Goal: Task Accomplishment & Management: Manage account settings

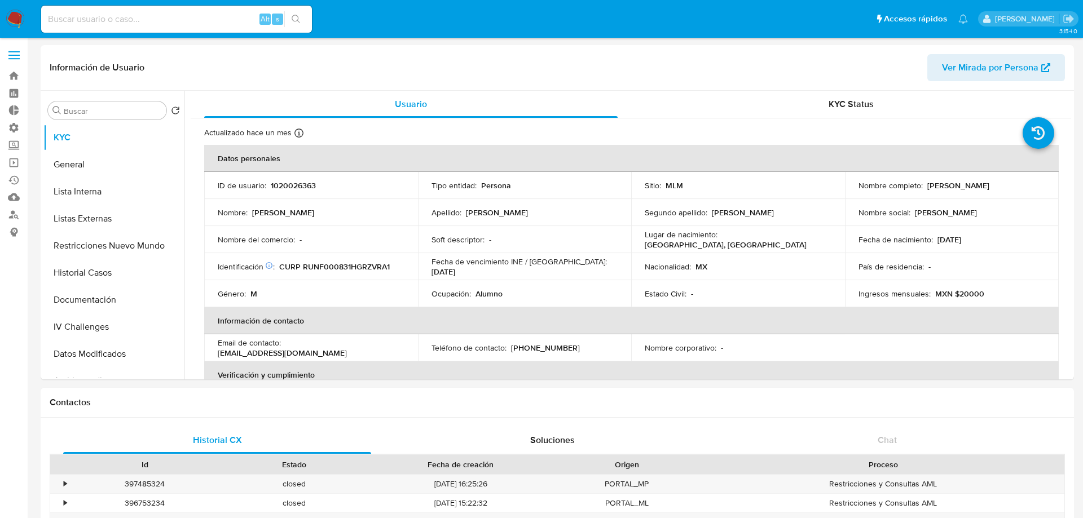
select select "10"
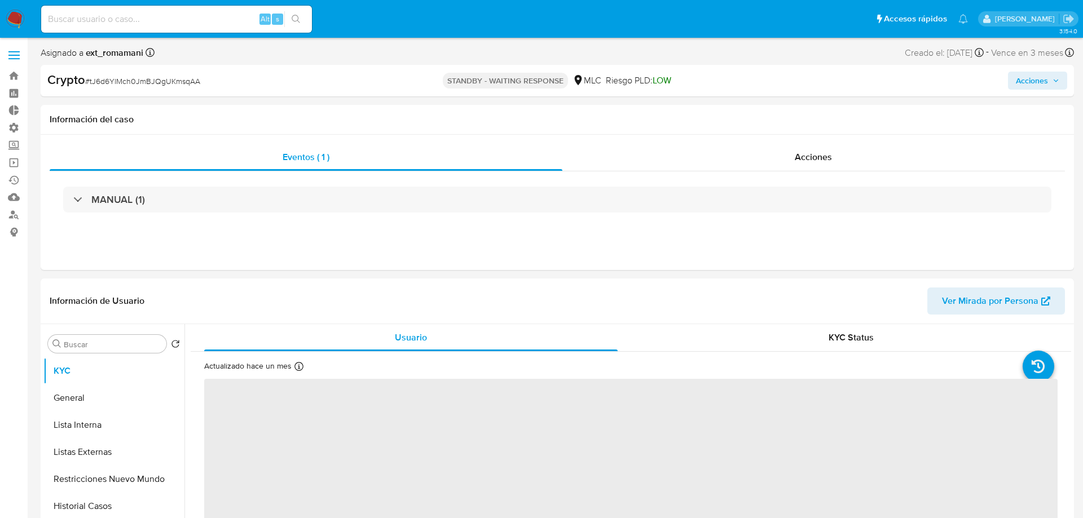
select select "10"
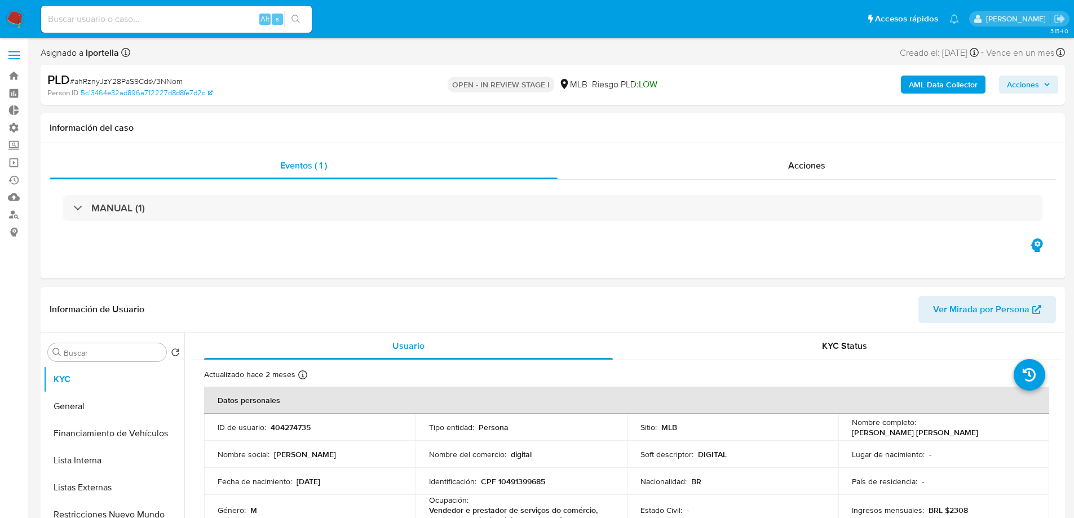
select select "10"
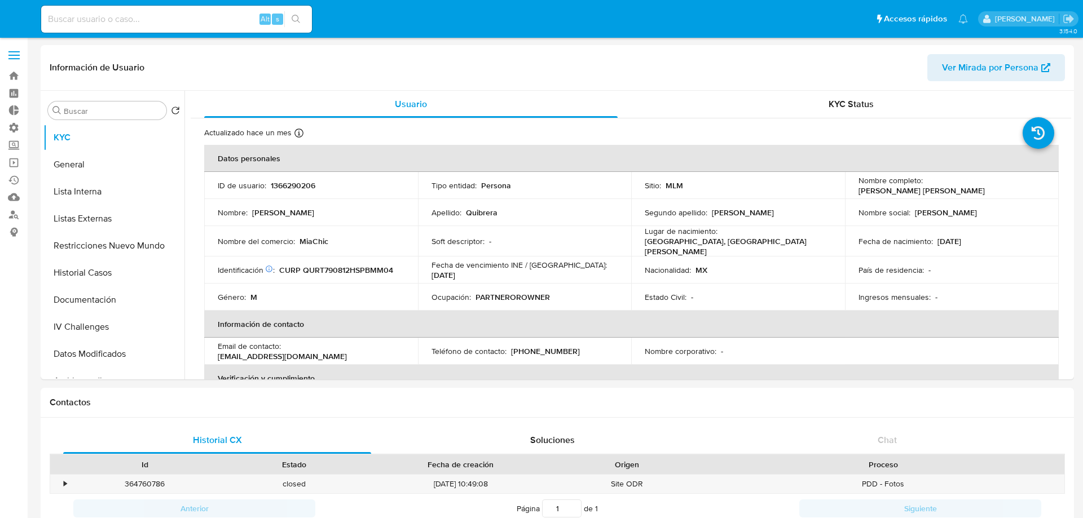
select select "10"
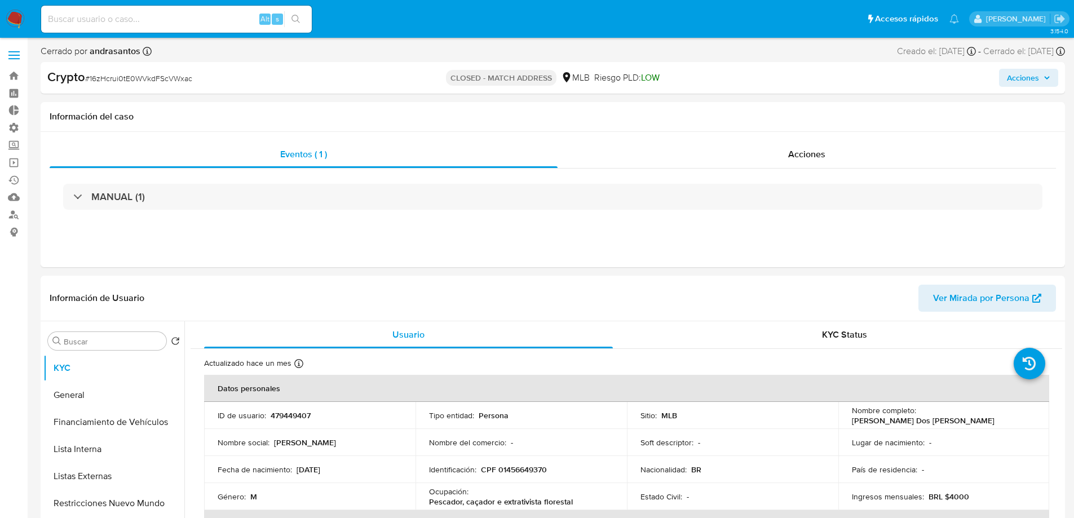
select select "10"
click at [789, 153] on span "Acciones" at bounding box center [806, 154] width 37 height 13
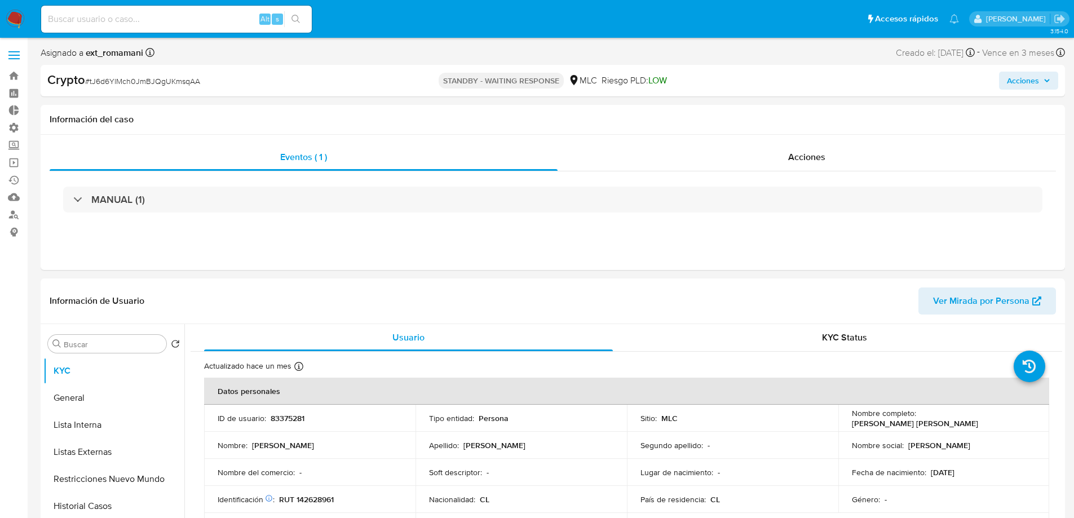
select select "10"
